Goal: Transaction & Acquisition: Purchase product/service

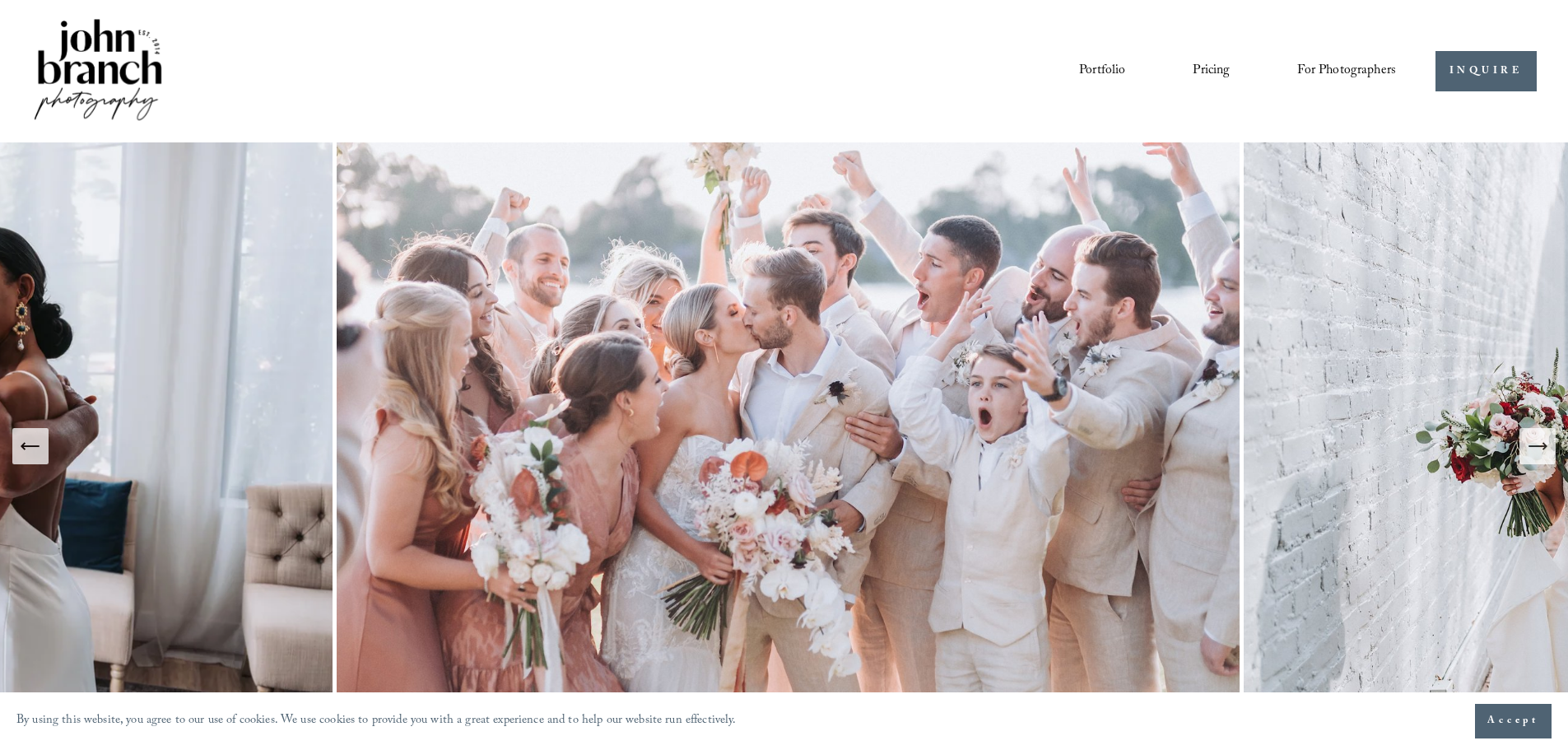
click at [1266, 106] on div "Portfolio Pricing For Photographers Presets Education Courses" at bounding box center [713, 71] width 1365 height 111
click at [1206, 67] on link "Pricing" at bounding box center [1211, 71] width 37 height 28
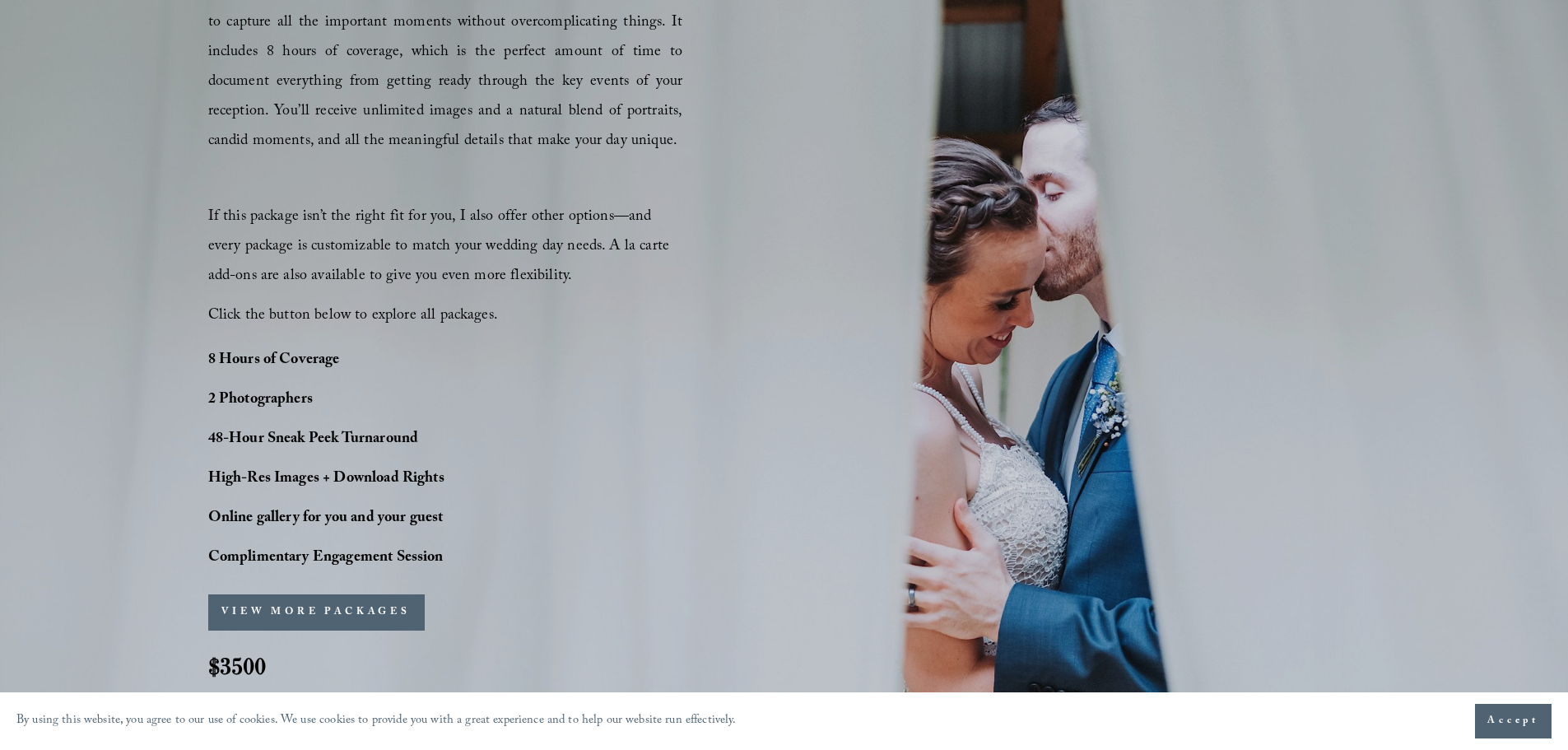
scroll to position [1169, 0]
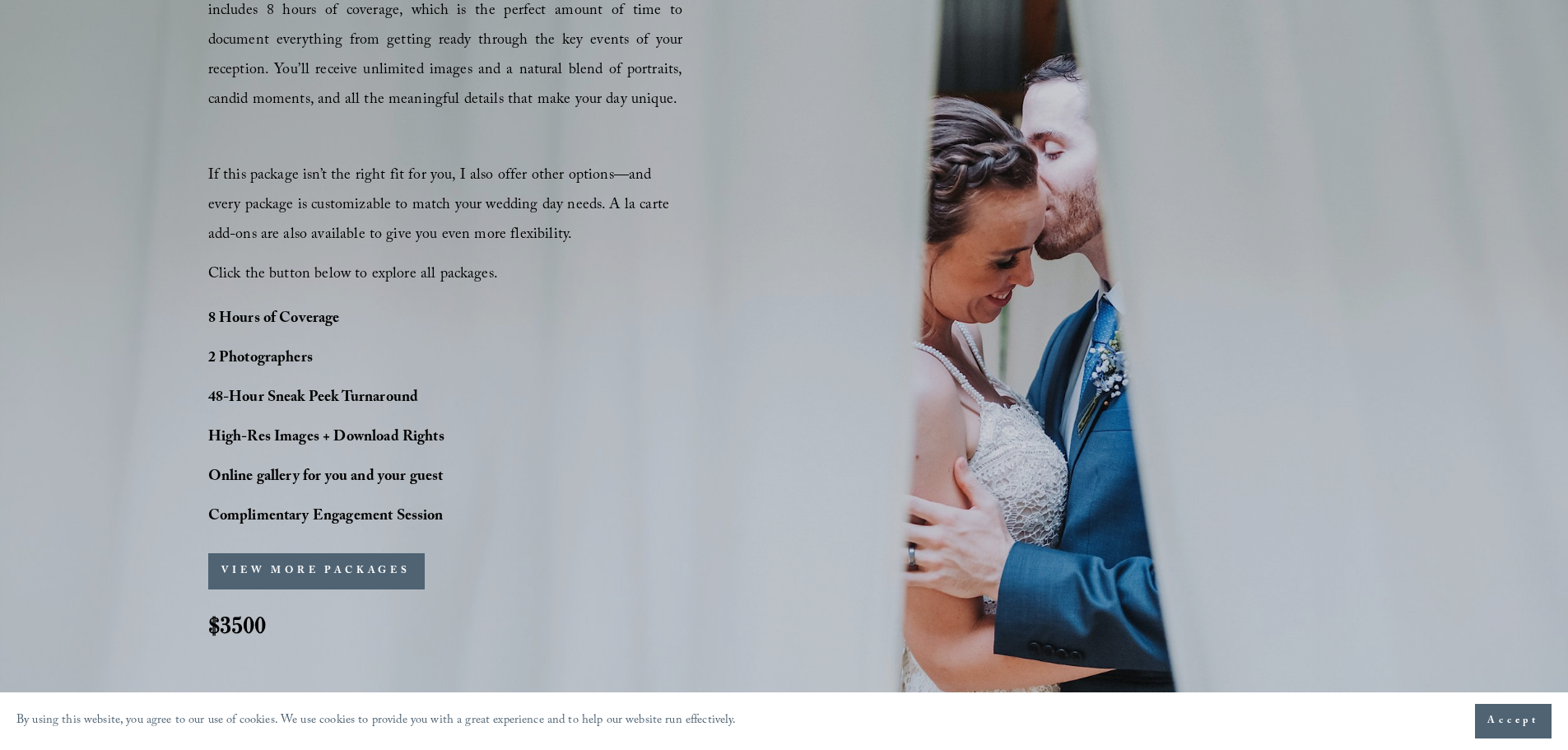
click at [279, 572] on button "VIEW MORE PACKAGES" at bounding box center [317, 571] width 216 height 36
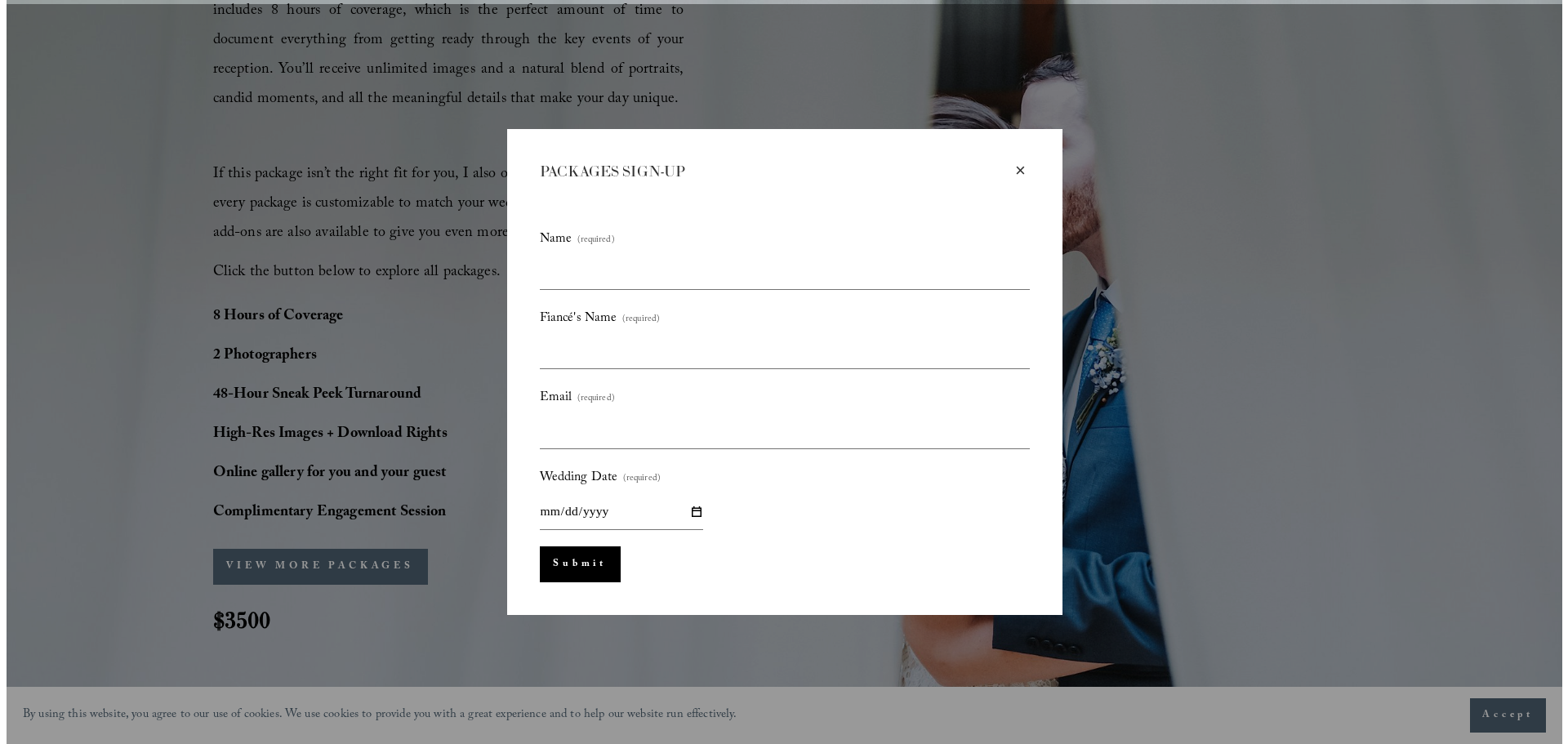
scroll to position [1164, 0]
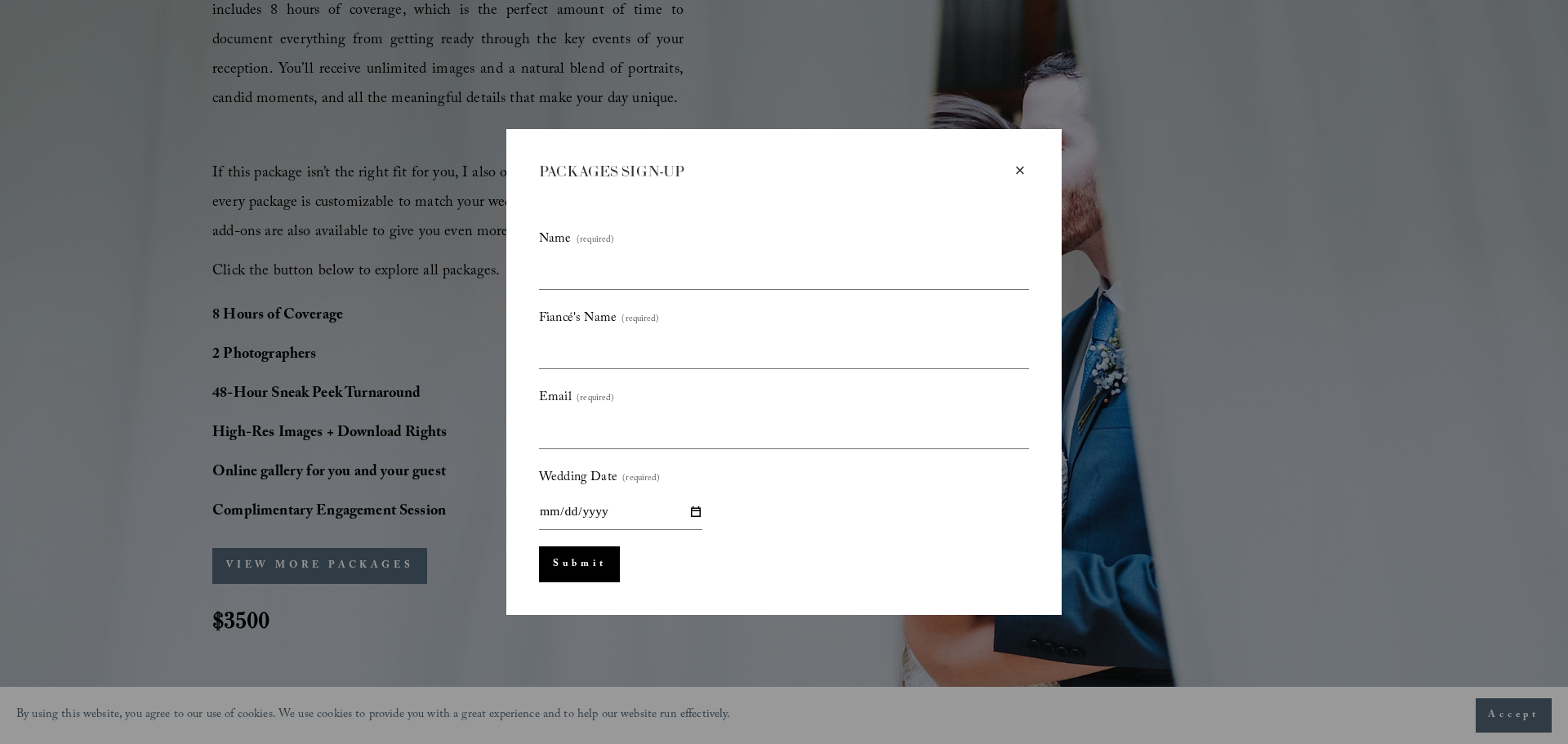
click at [1023, 170] on div "×" at bounding box center [1020, 171] width 18 height 18
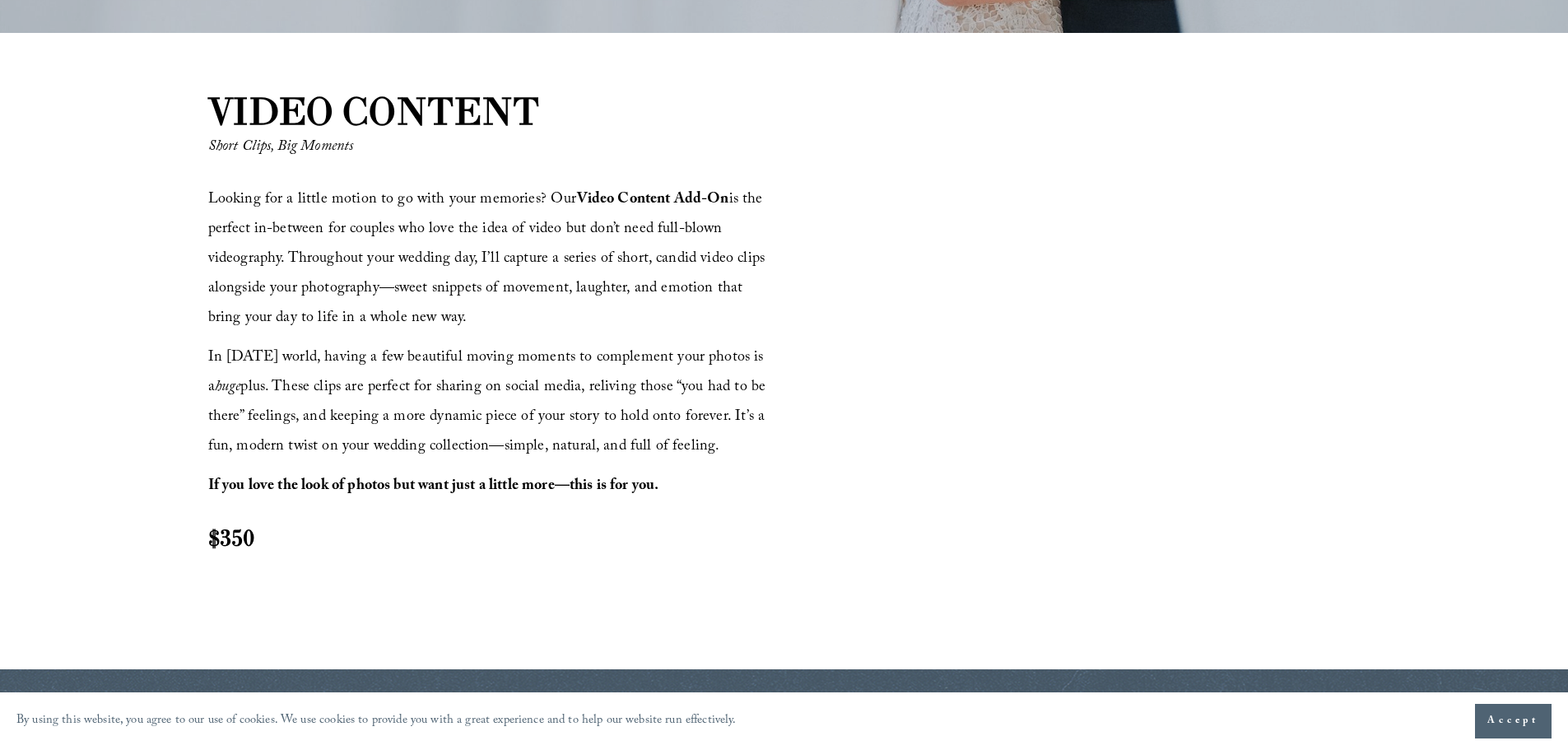
scroll to position [1871, 0]
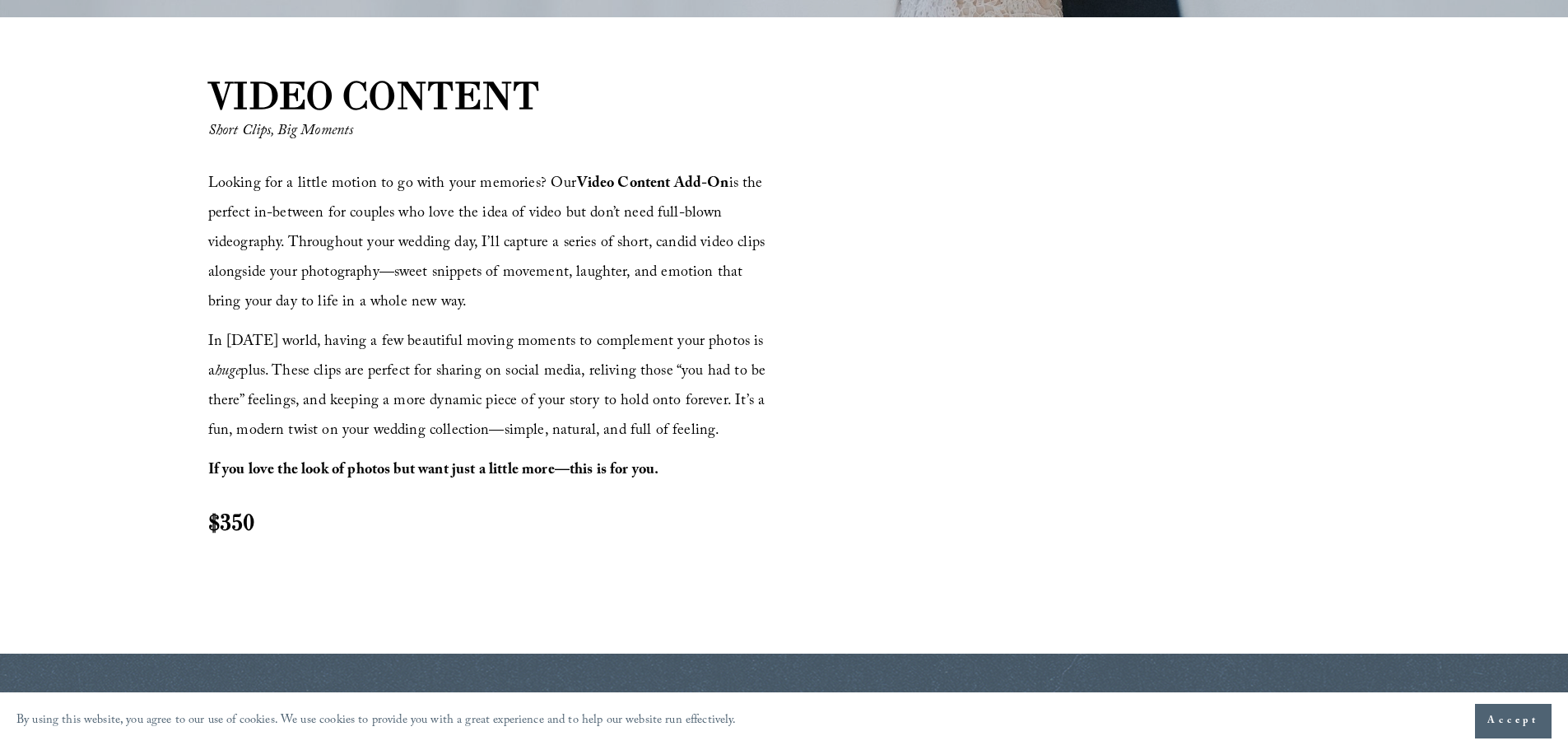
click at [1466, 143] on div "VIDEO CONTENT Short Clips, Big Moments Looking for a little motion to go with y…" at bounding box center [784, 335] width 1568 height 533
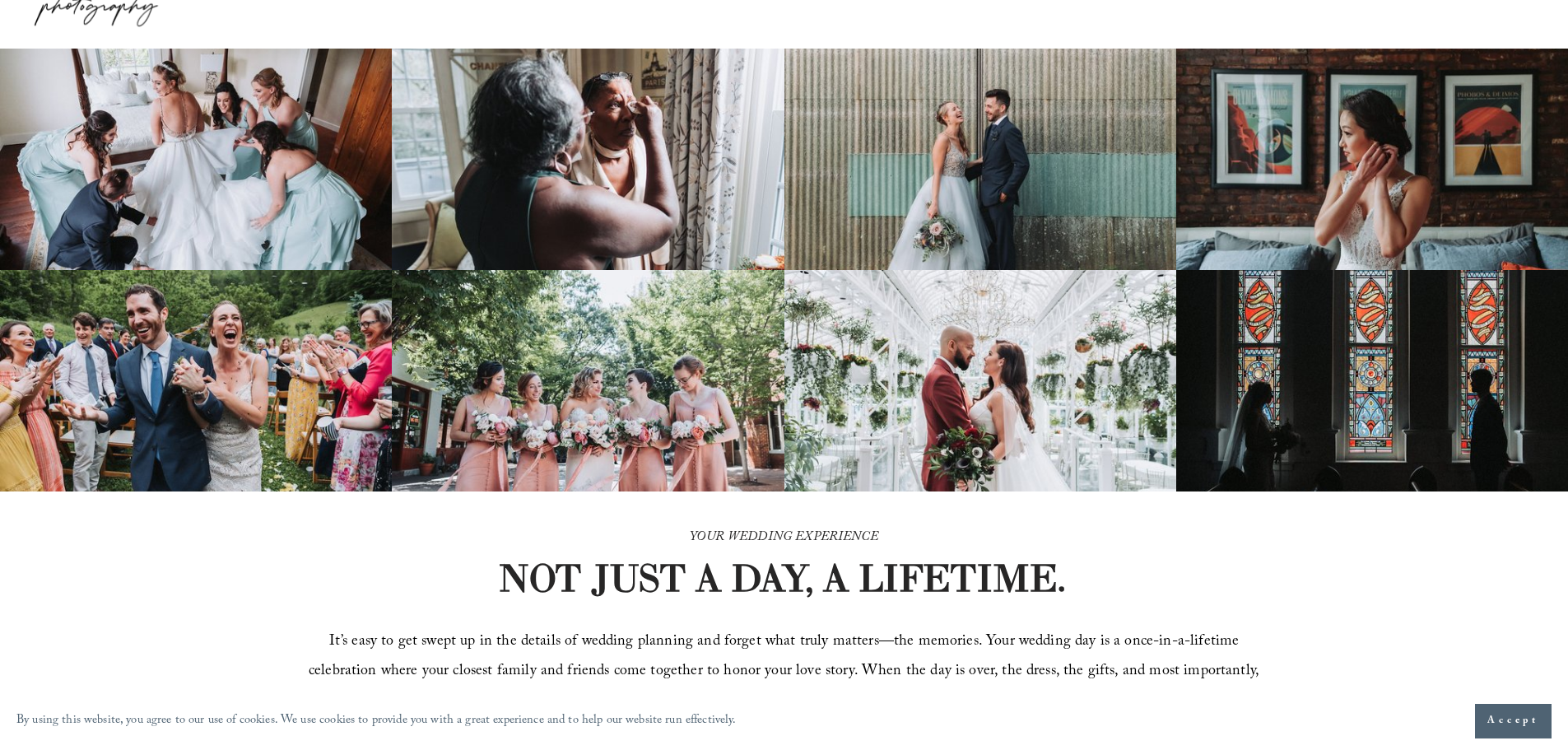
scroll to position [0, 0]
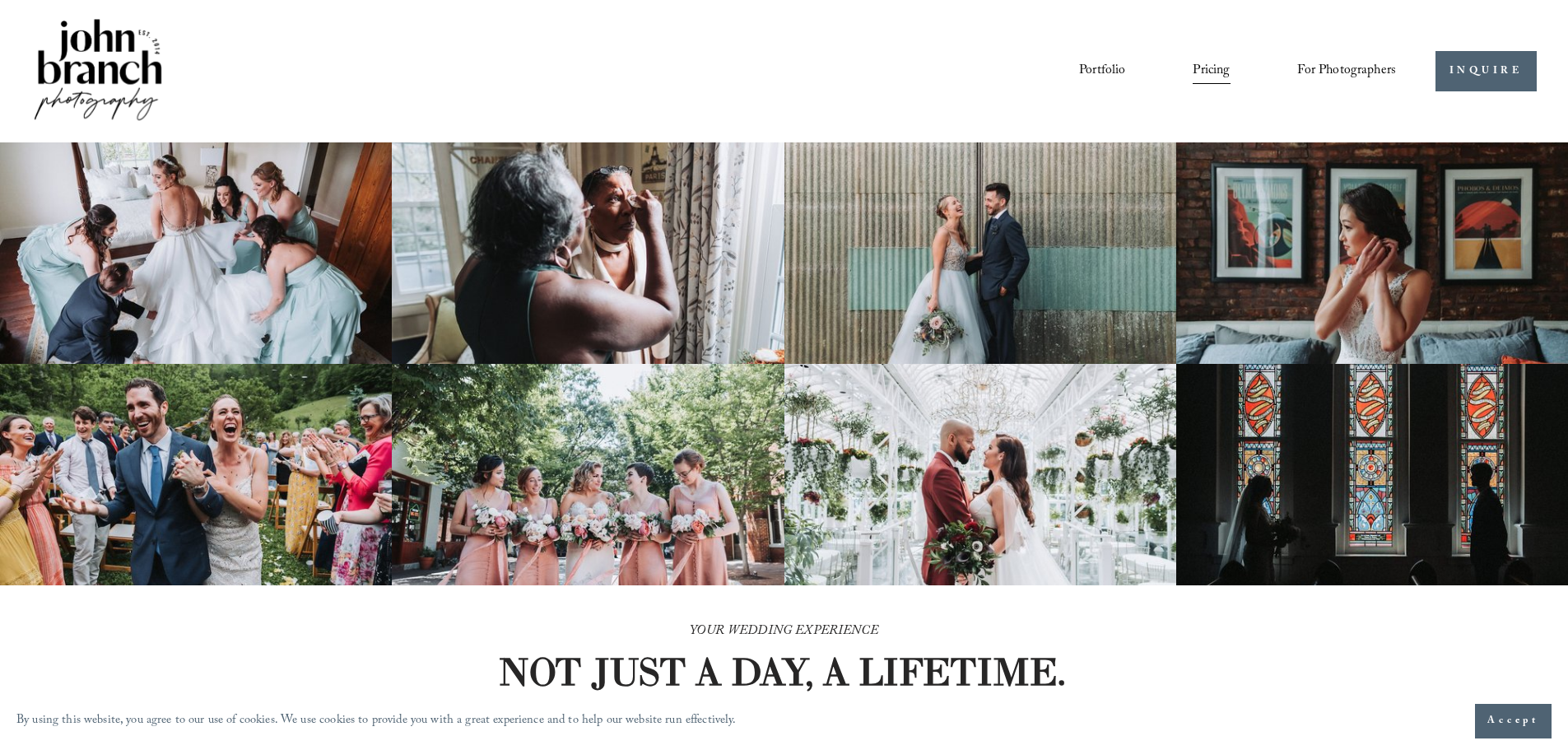
click at [1564, 48] on div "Skip to Content Portfolio Pricing For Photographers Courses Blog" at bounding box center [784, 71] width 1568 height 143
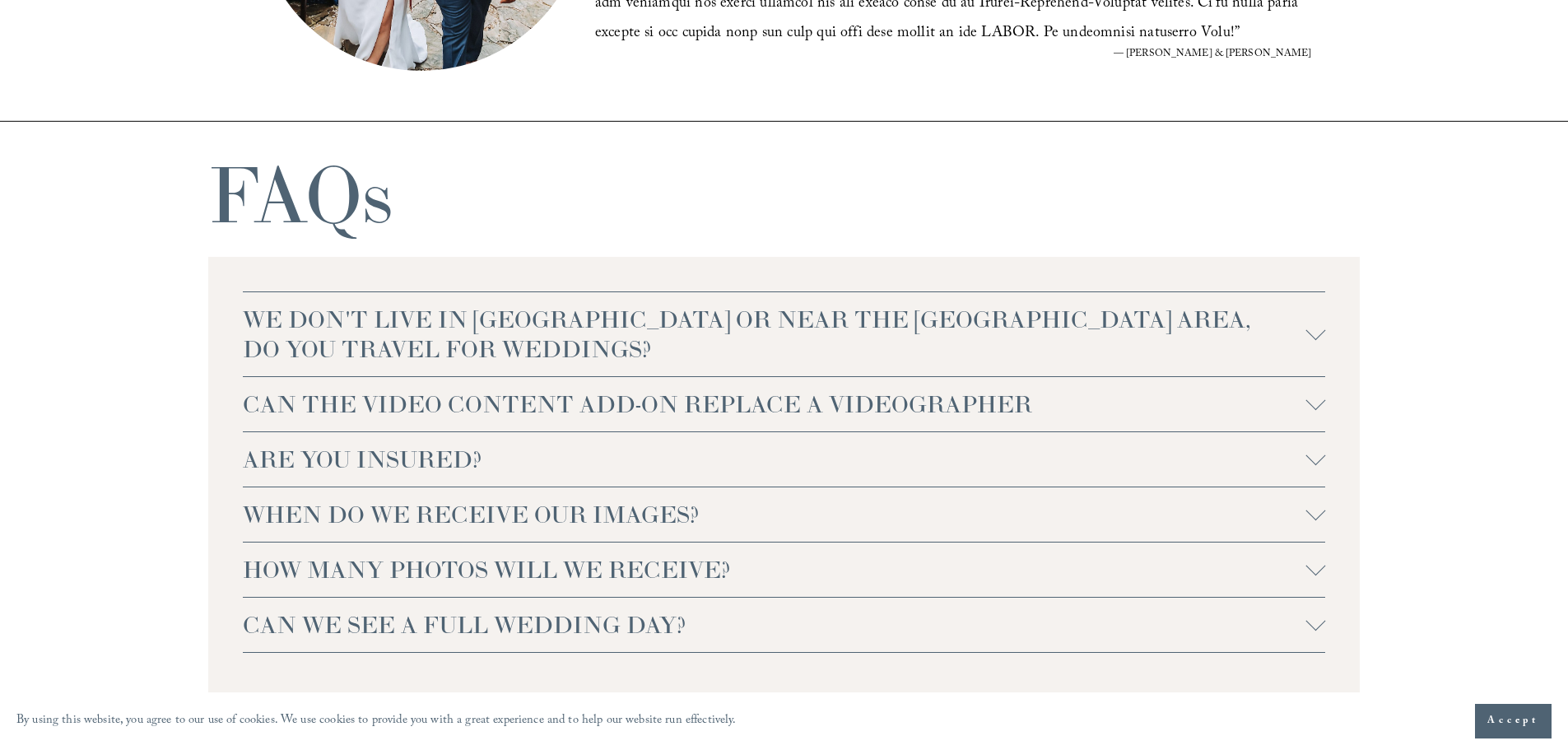
scroll to position [3607, 0]
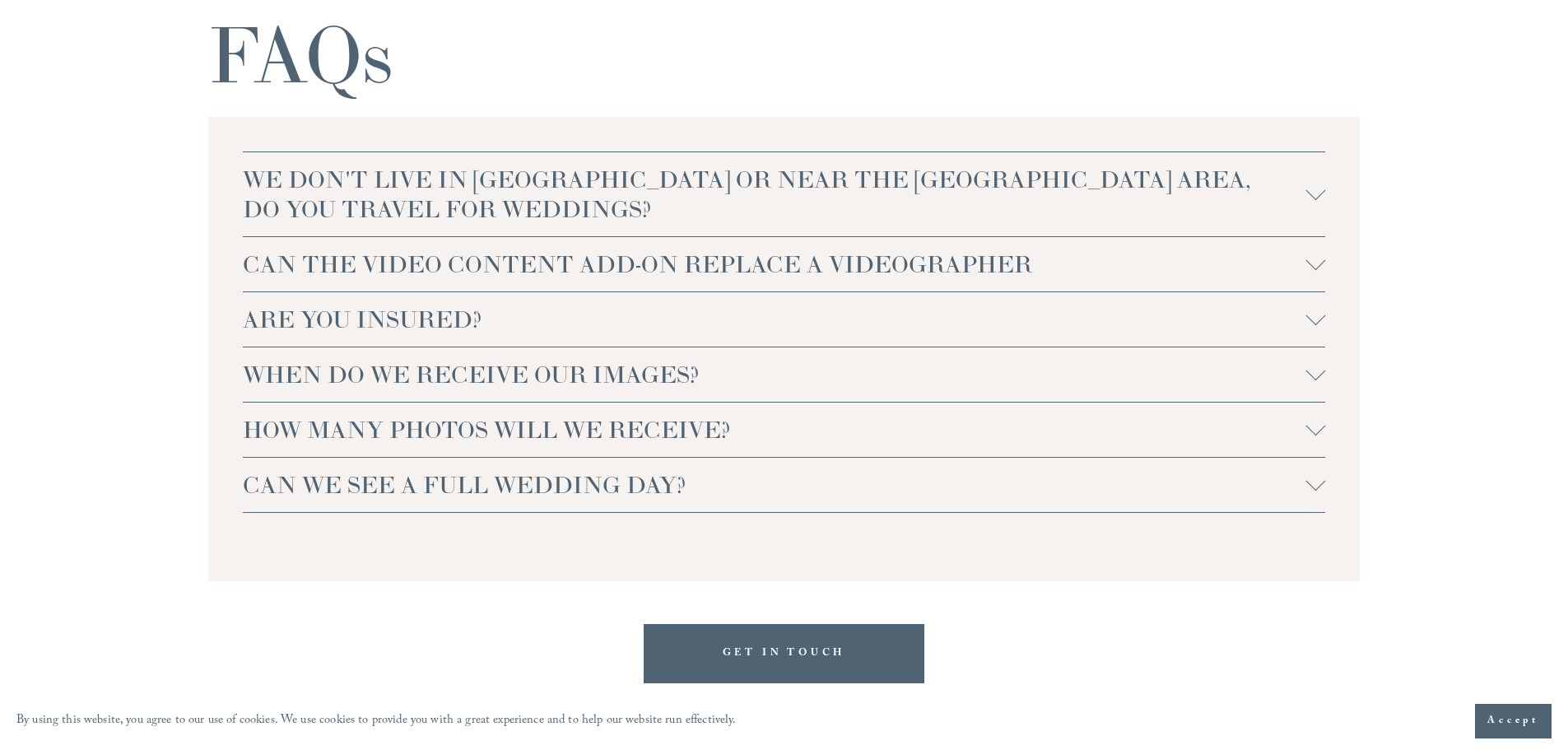
click at [1315, 491] on div at bounding box center [1315, 481] width 20 height 20
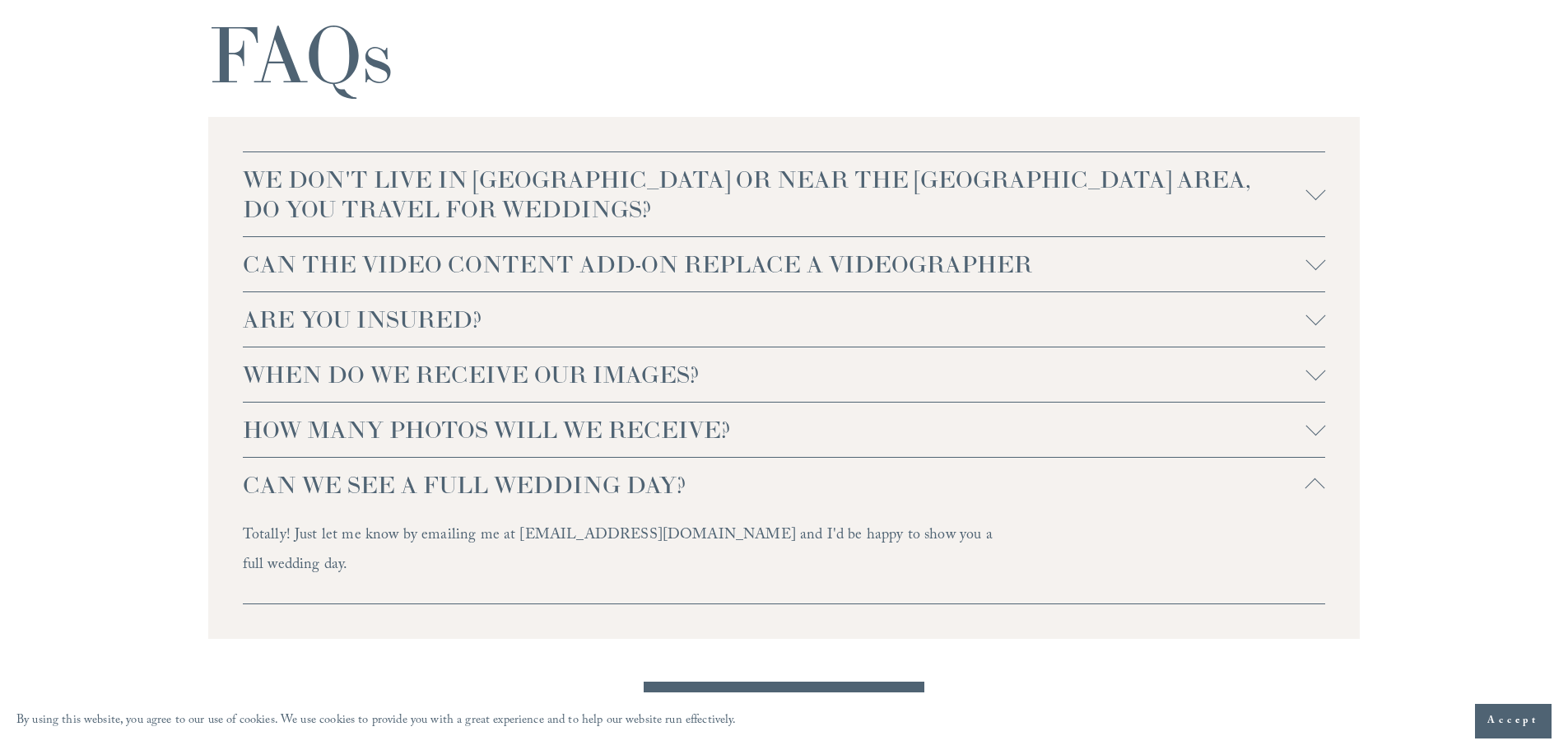
click at [1318, 430] on div at bounding box center [1315, 426] width 20 height 20
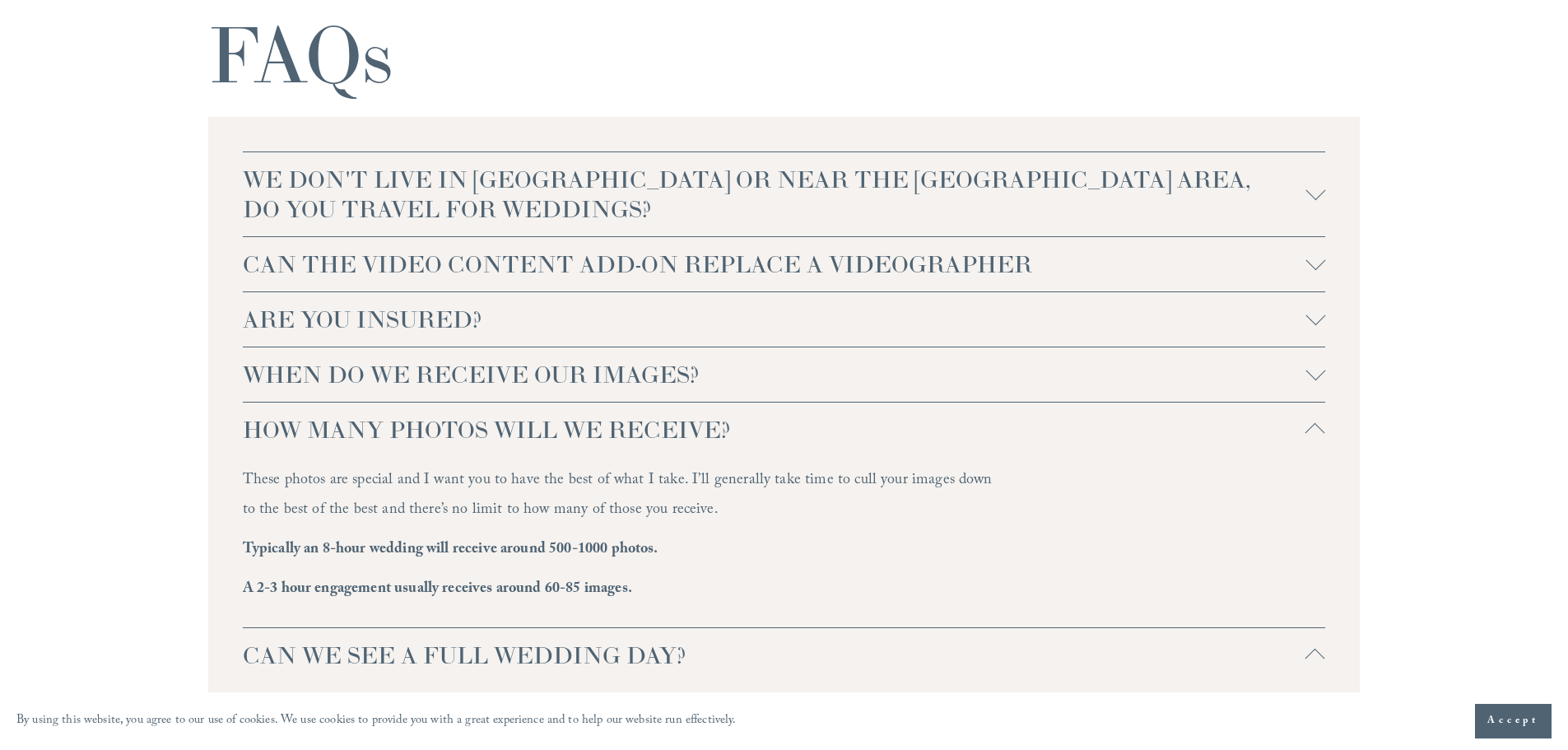
click at [1319, 372] on div at bounding box center [1315, 371] width 20 height 20
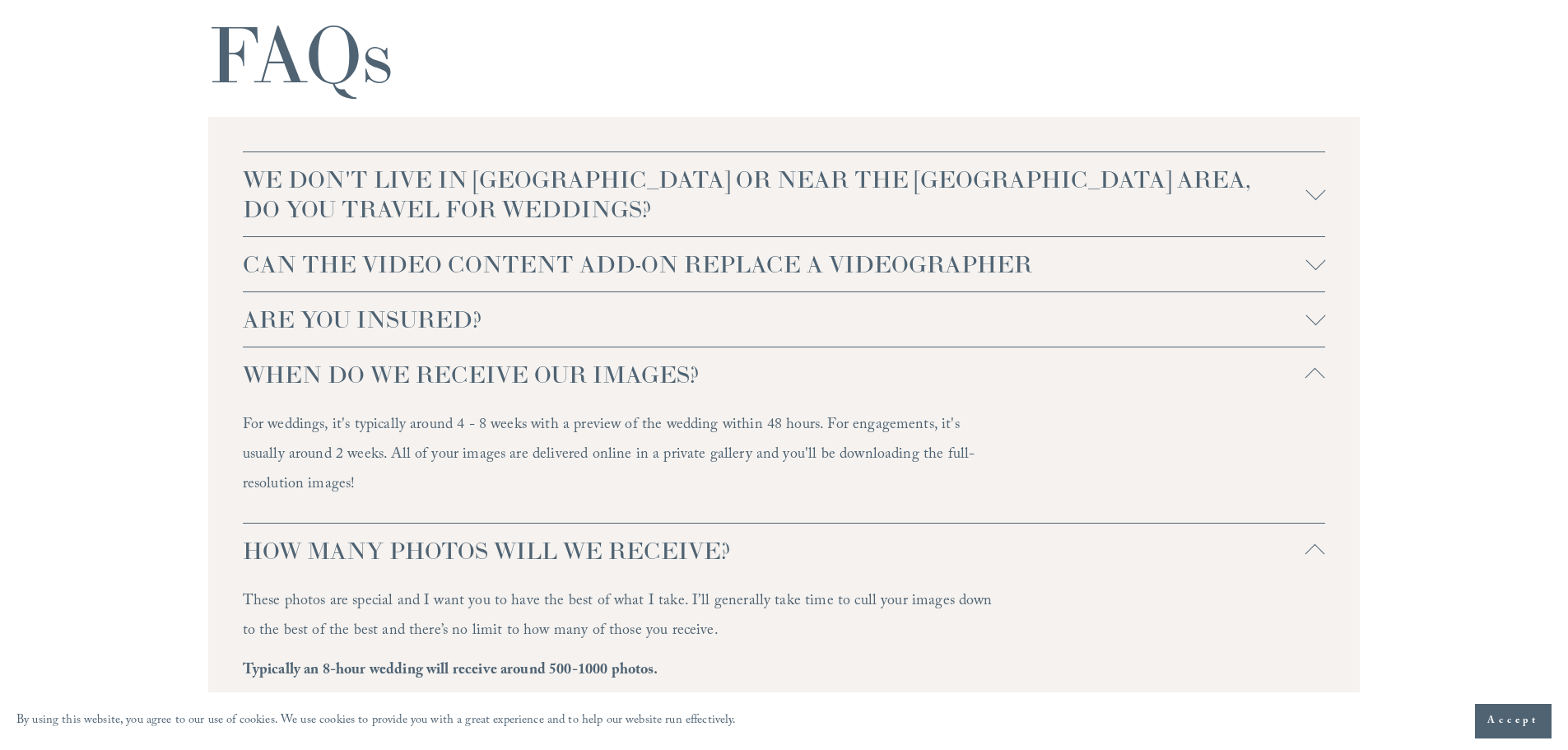
click at [1320, 325] on div at bounding box center [1315, 319] width 20 height 20
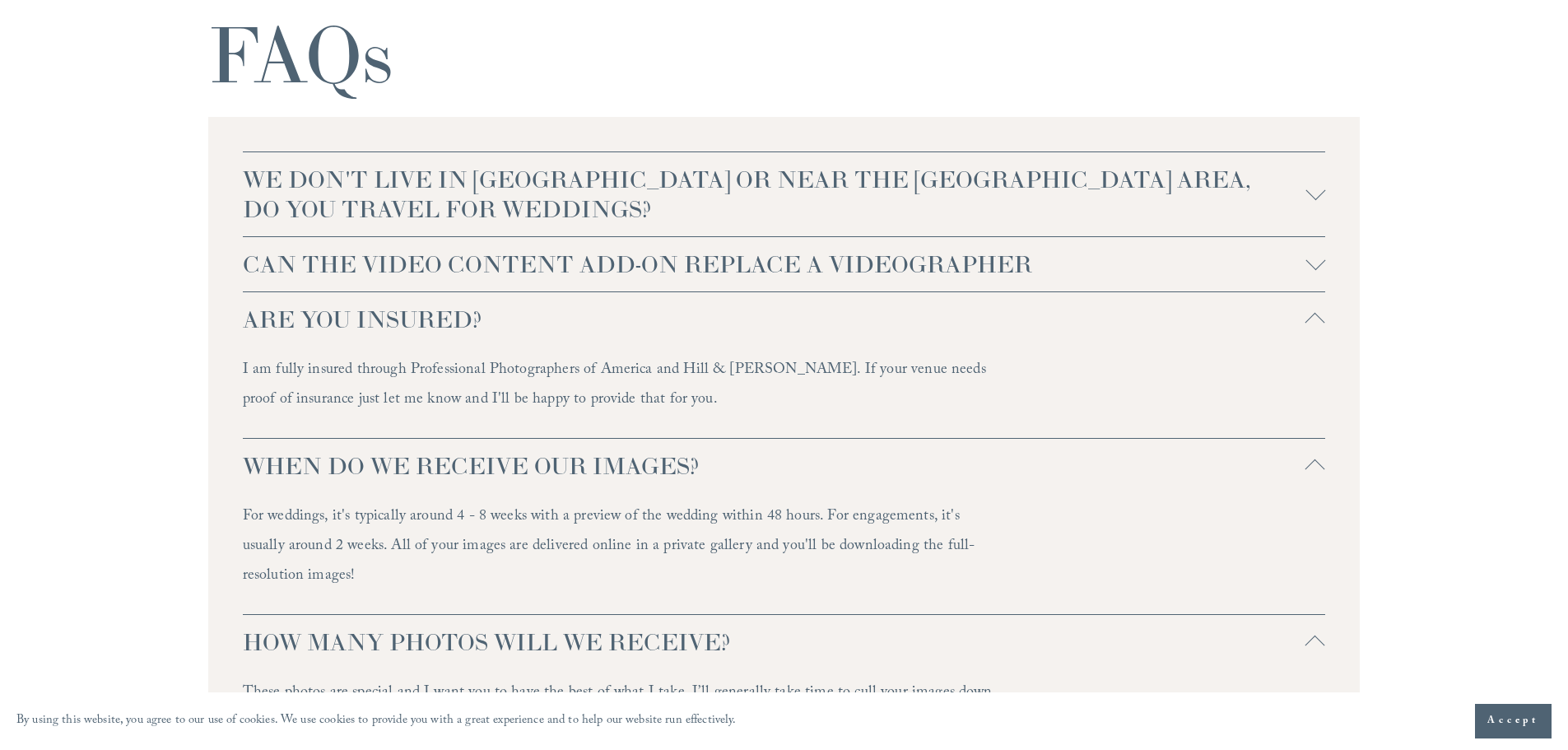
click at [1323, 262] on div at bounding box center [1315, 261] width 20 height 20
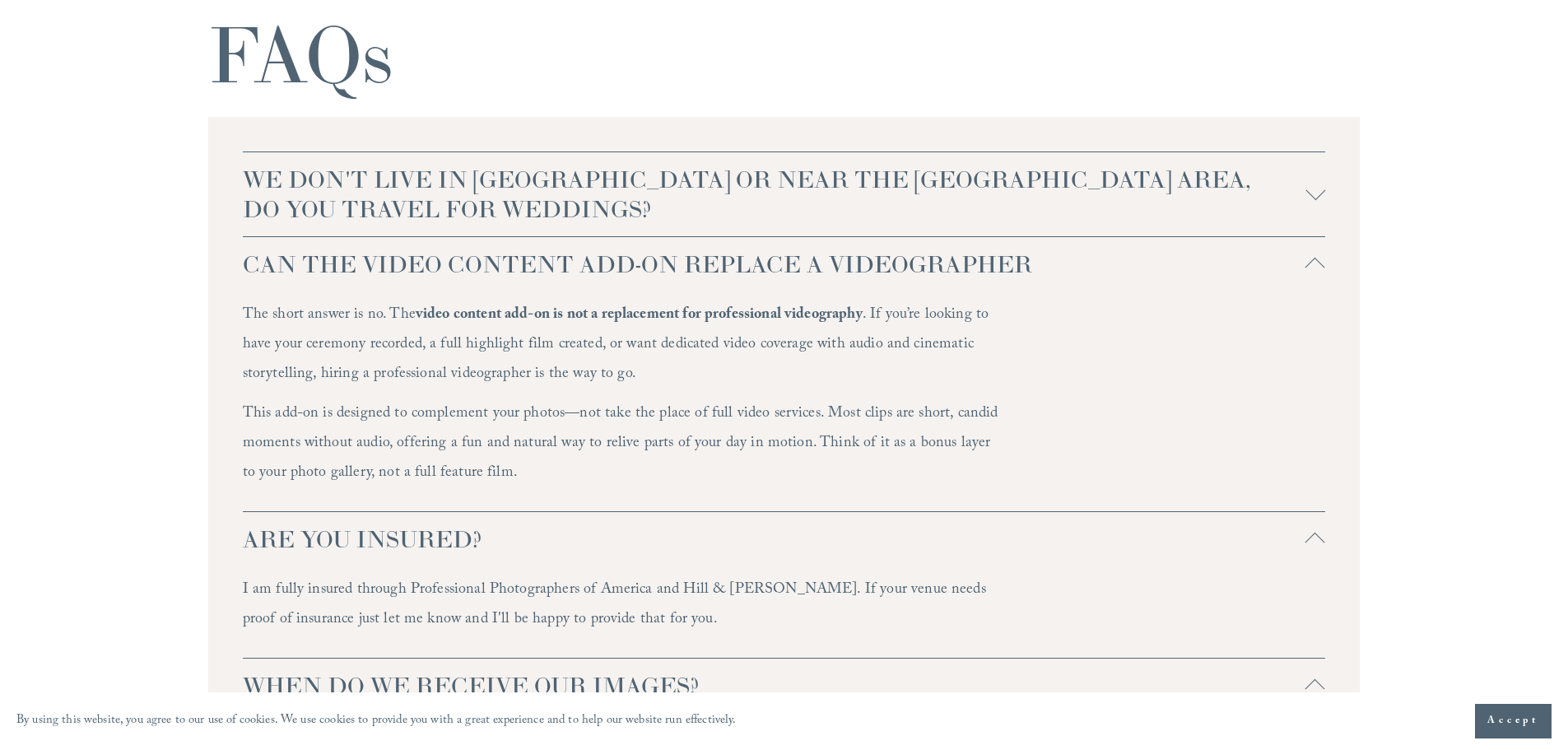
click at [1310, 209] on button "WE DON'T LIVE IN NC OR NEAR THE RALEIGH AREA, DO YOU TRAVEL FOR WEDDINGS?" at bounding box center [785, 194] width 1084 height 84
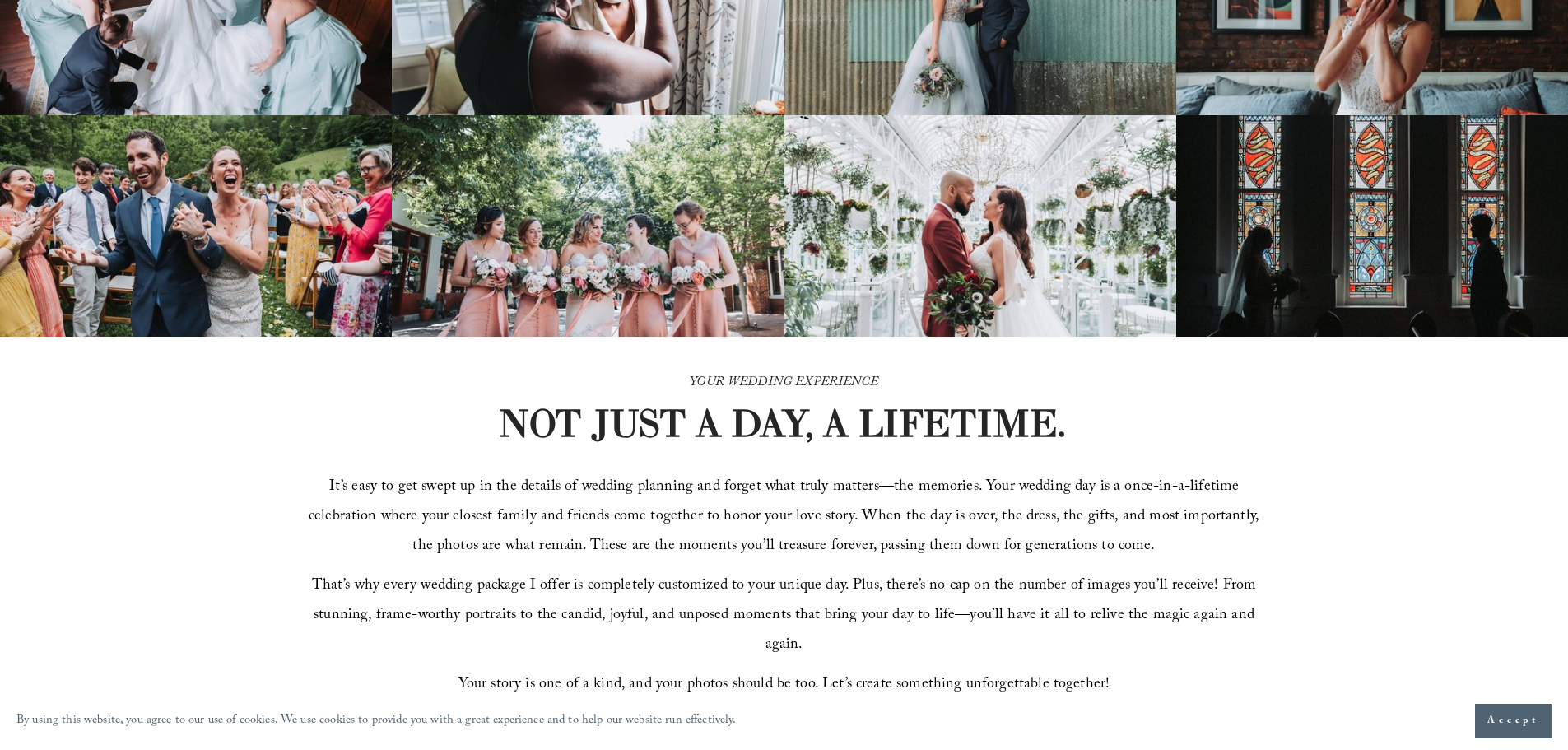
scroll to position [0, 0]
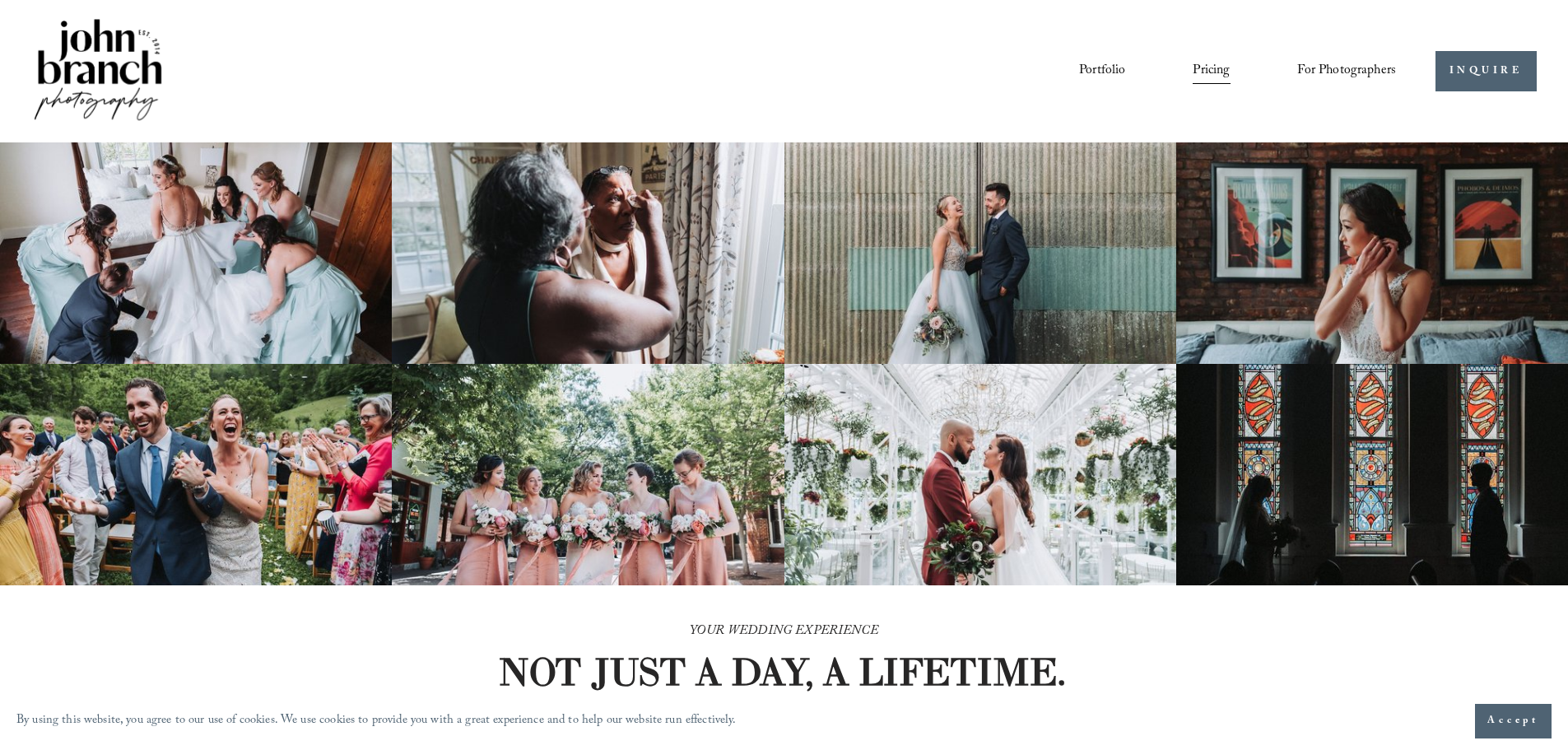
click at [0, 0] on span "Presets" at bounding box center [0, 0] width 0 height 0
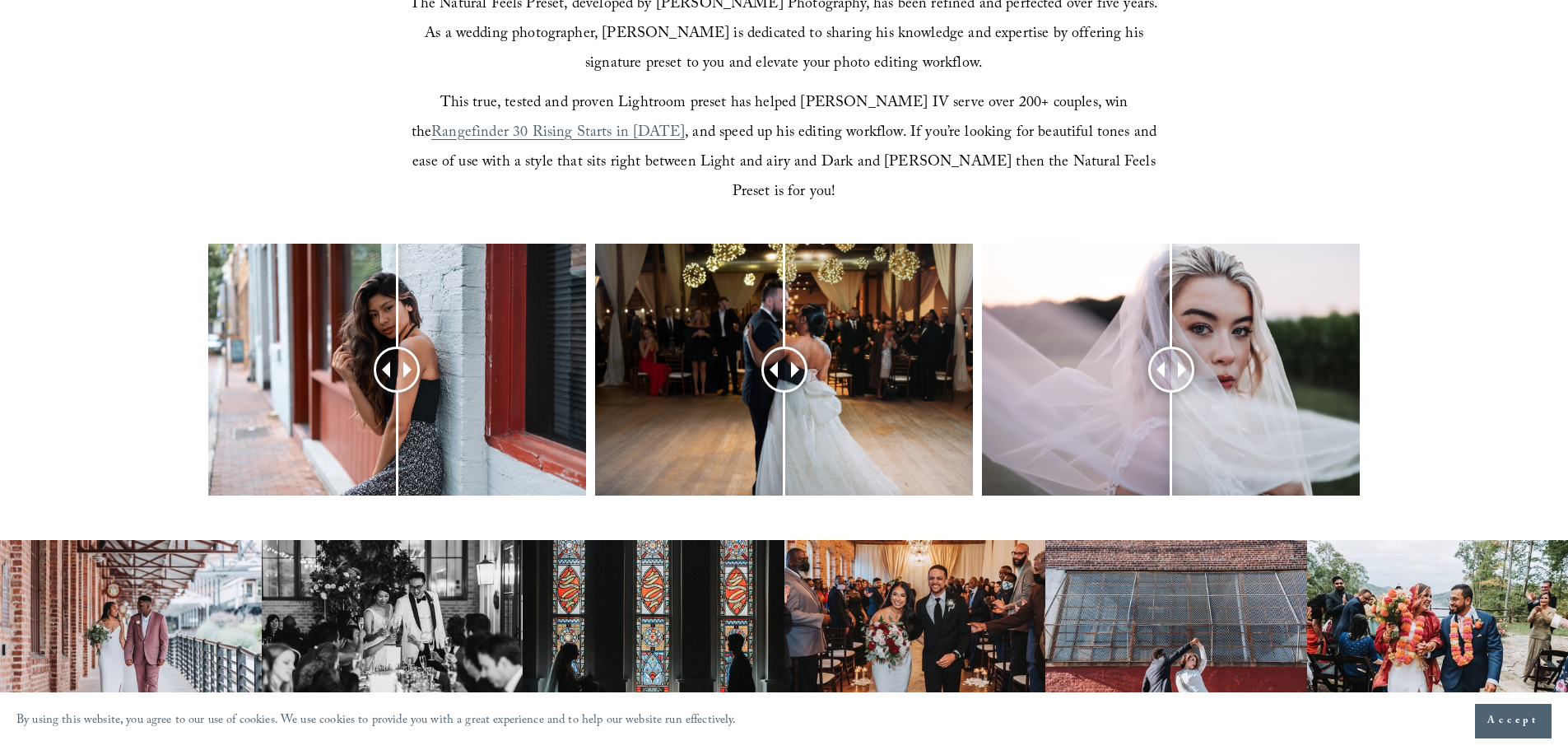
scroll to position [651, 0]
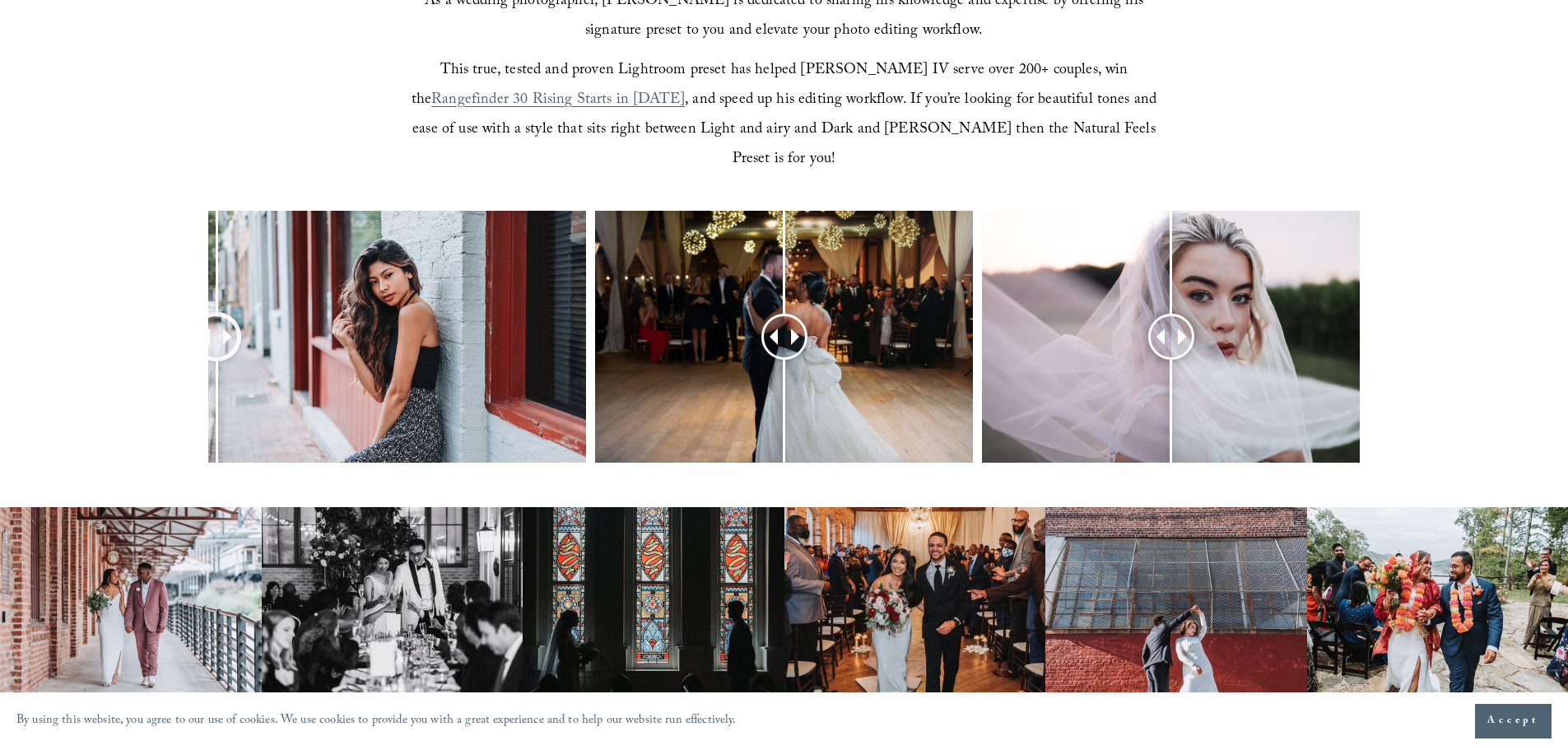
drag, startPoint x: 396, startPoint y: 306, endPoint x: 216, endPoint y: 306, distance: 180.0
click at [216, 315] on div at bounding box center [216, 336] width 43 height 43
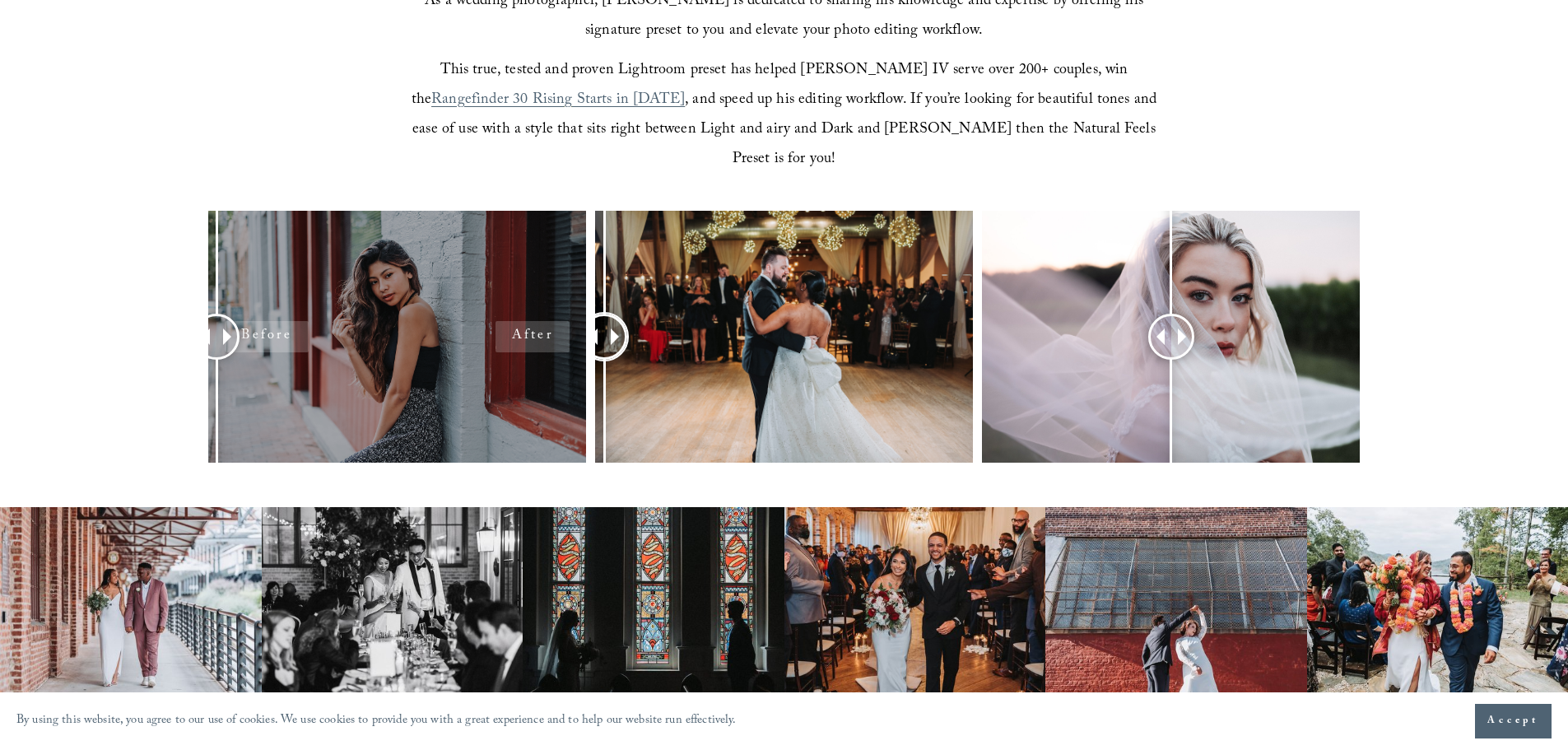
drag, startPoint x: 789, startPoint y: 306, endPoint x: 583, endPoint y: 306, distance: 206.0
click at [583, 306] on div at bounding box center [784, 358] width 1568 height 295
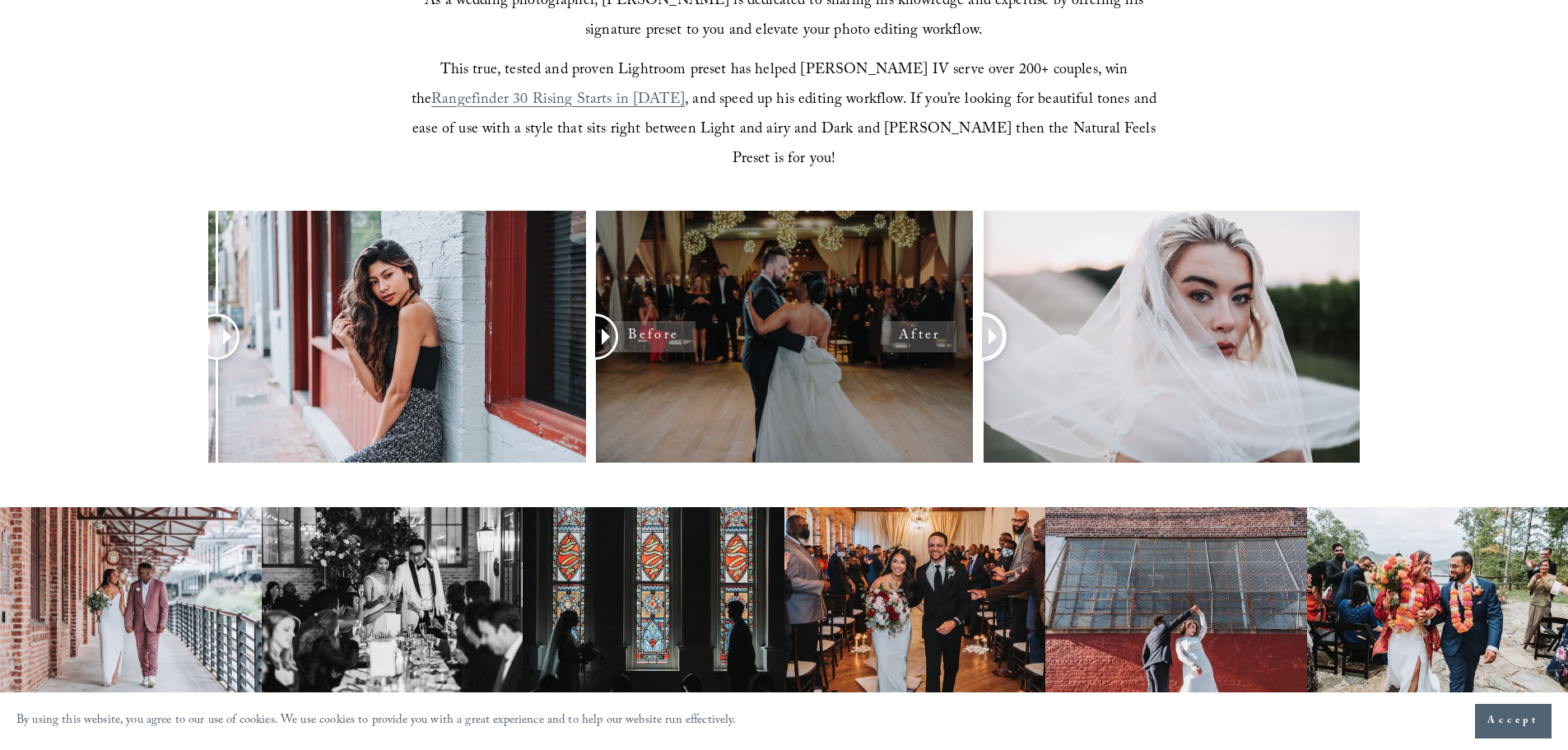
drag, startPoint x: 1167, startPoint y: 313, endPoint x: 897, endPoint y: 302, distance: 270.2
click at [897, 302] on div at bounding box center [784, 358] width 1568 height 295
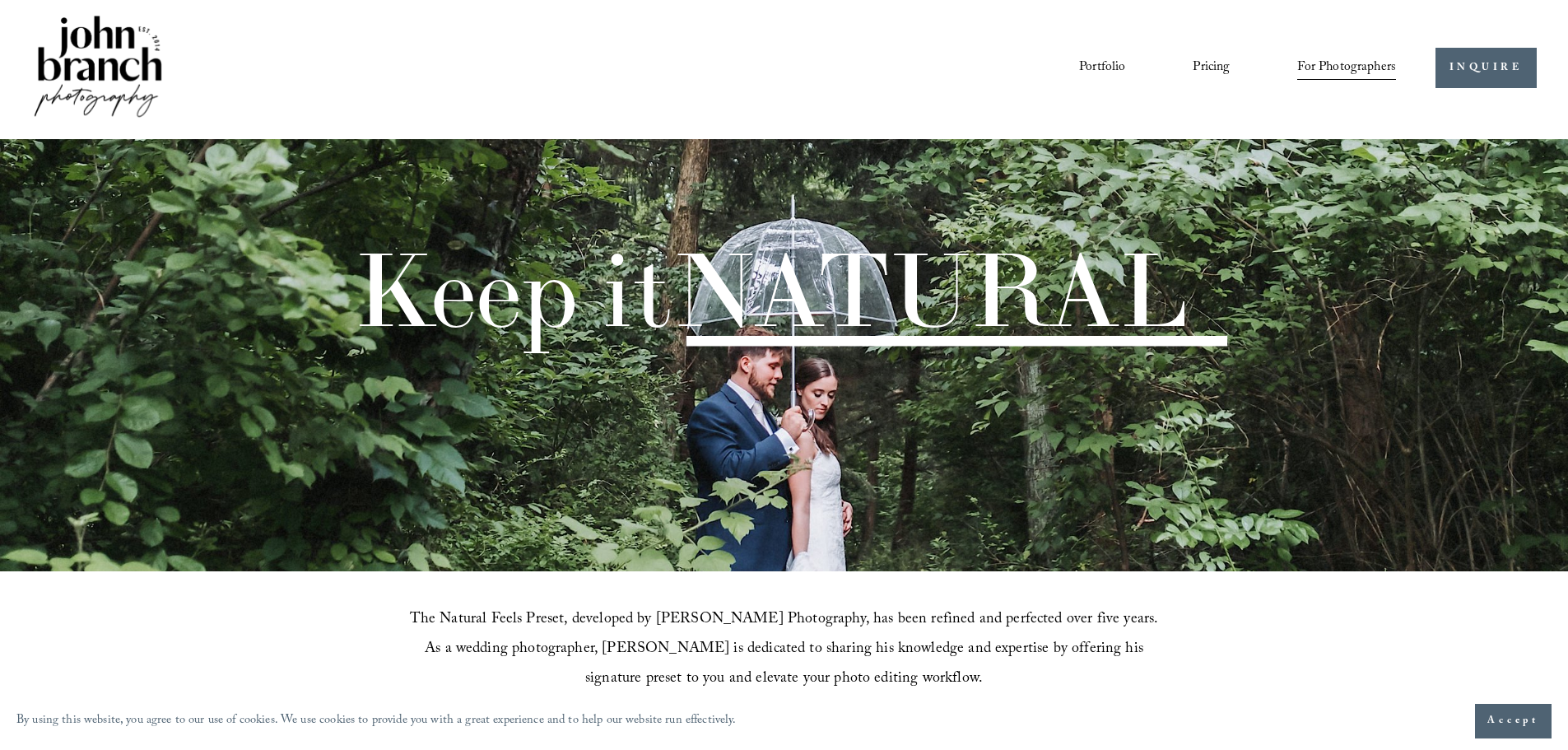
scroll to position [0, 0]
